Goal: Feedback & Contribution: Submit feedback/report problem

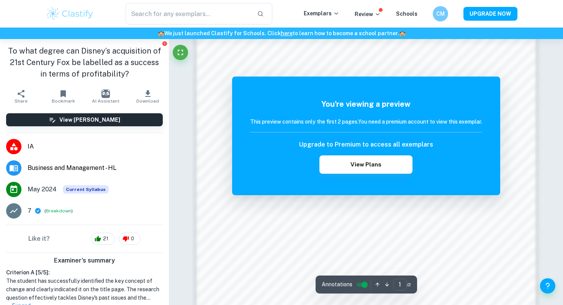
scroll to position [534, 0]
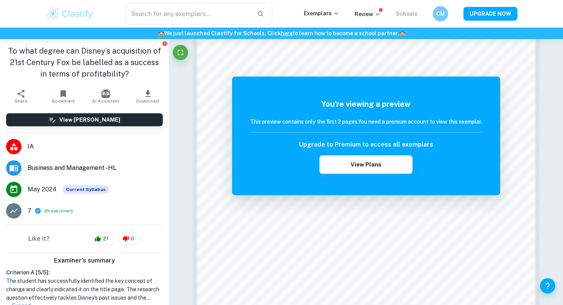
click at [404, 16] on link "Schools" at bounding box center [406, 14] width 21 height 6
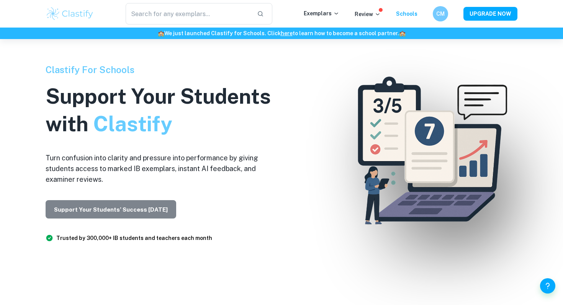
click at [133, 210] on button "Support Your Students’ Success [DATE]" at bounding box center [111, 209] width 131 height 18
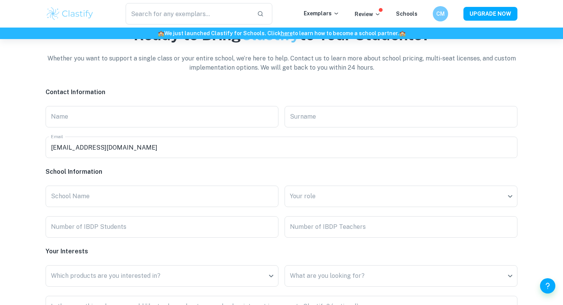
scroll to position [1783, 0]
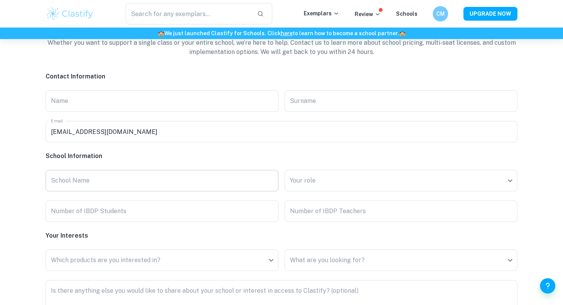
click at [142, 180] on input "School Name" at bounding box center [162, 180] width 233 height 21
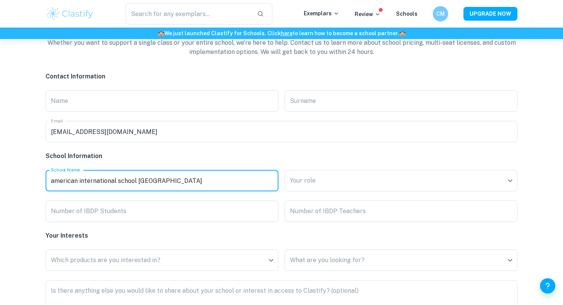
type input "american international school [GEOGRAPHIC_DATA]"
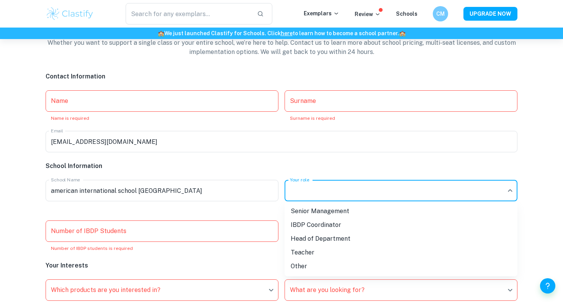
click at [320, 185] on div at bounding box center [281, 152] width 563 height 305
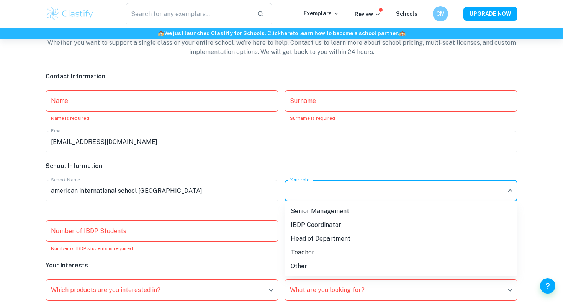
click at [311, 164] on div at bounding box center [281, 152] width 563 height 305
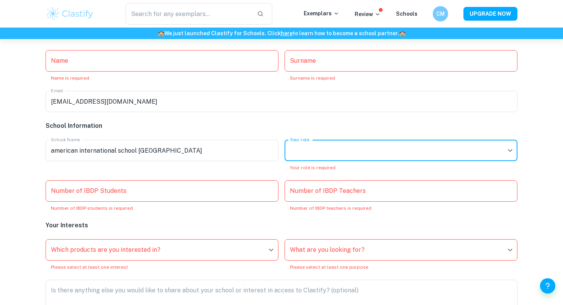
scroll to position [1831, 0]
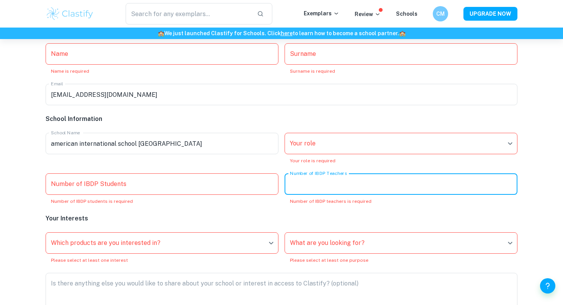
click at [320, 183] on input "Number of IBDP Teachers" at bounding box center [401, 184] width 233 height 21
click at [77, 177] on input "Number of IBDP Students" at bounding box center [162, 184] width 233 height 21
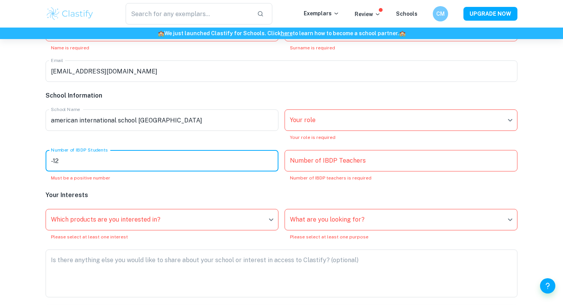
scroll to position [1856, 0]
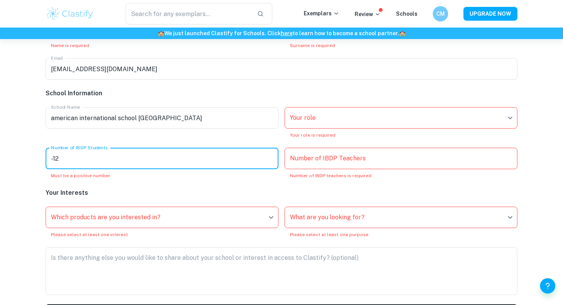
type input "-1"
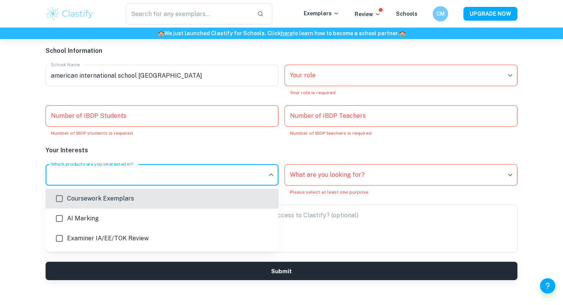
scroll to position [1900, 0]
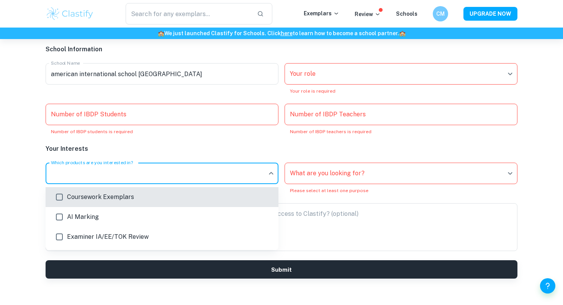
click at [121, 139] on div at bounding box center [281, 152] width 563 height 305
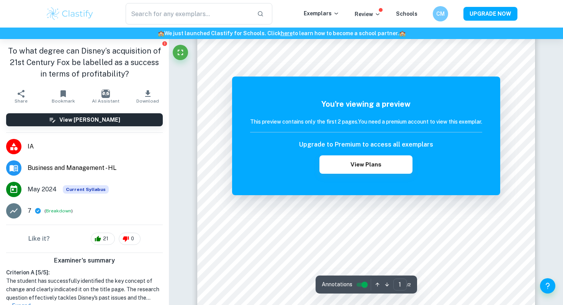
scroll to position [50, 0]
